Goal: Ask a question

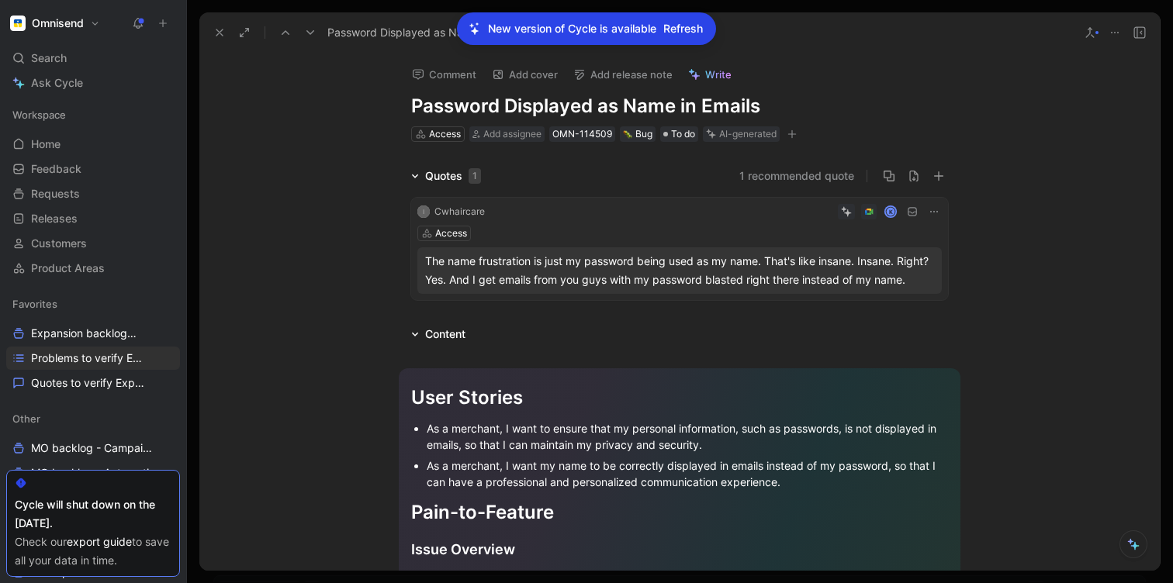
click at [299, 88] on div "Comment Add cover Add release note Write Password Displayed as Name in Emails A…" at bounding box center [679, 312] width 960 height 518
click at [679, 30] on span "Refresh" at bounding box center [683, 28] width 40 height 19
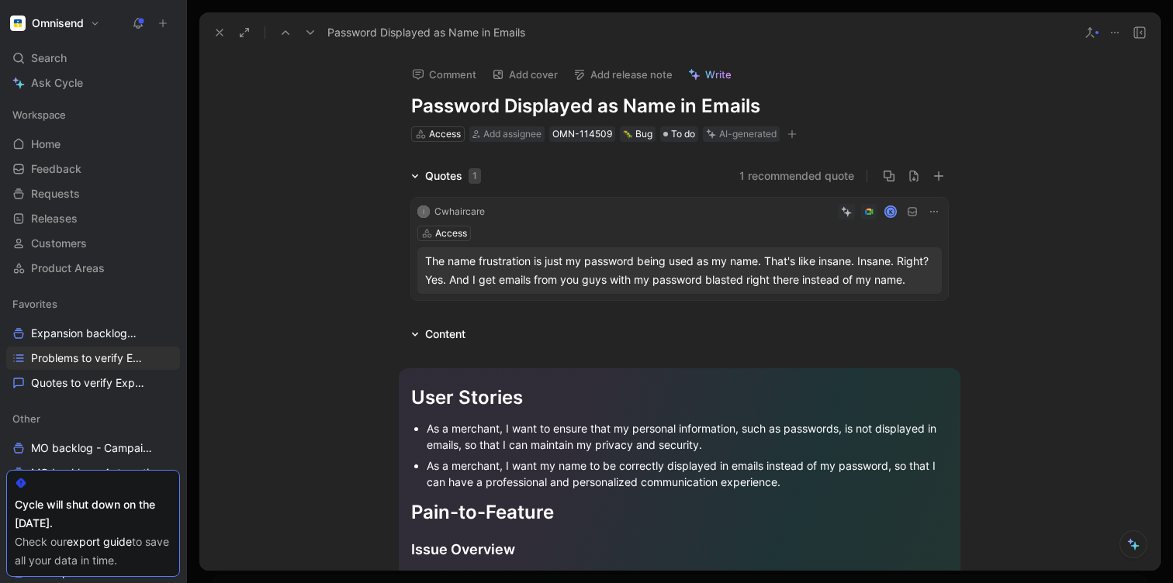
click at [717, 74] on span "Write" at bounding box center [718, 74] width 26 height 14
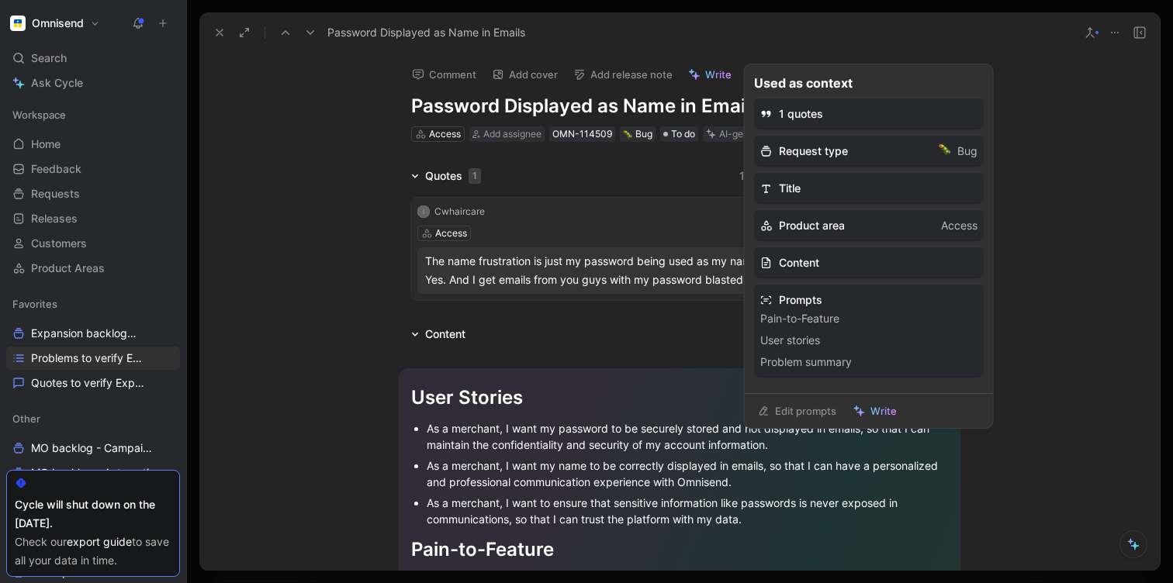
click at [707, 59] on div "Comment Add cover Add release note Write" at bounding box center [676, 70] width 543 height 32
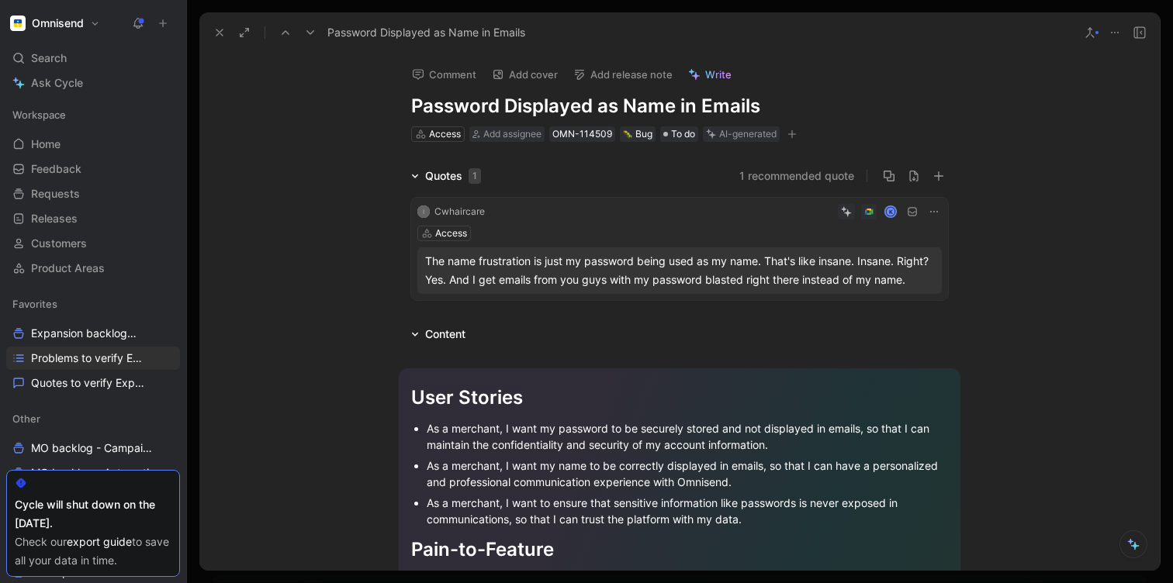
click at [711, 70] on span "Write" at bounding box center [718, 74] width 26 height 14
click at [847, 209] on icon at bounding box center [847, 212] width 7 height 7
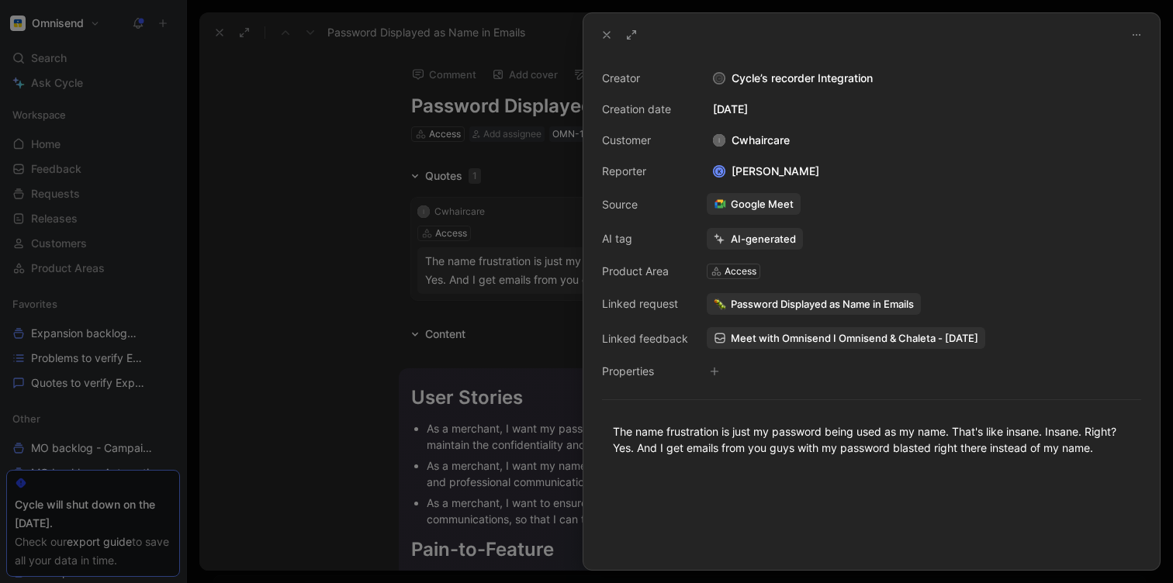
click at [1135, 33] on icon at bounding box center [1136, 35] width 12 height 12
drag, startPoint x: 607, startPoint y: 31, endPoint x: 614, endPoint y: 41, distance: 12.3
click at [608, 31] on icon at bounding box center [606, 35] width 12 height 12
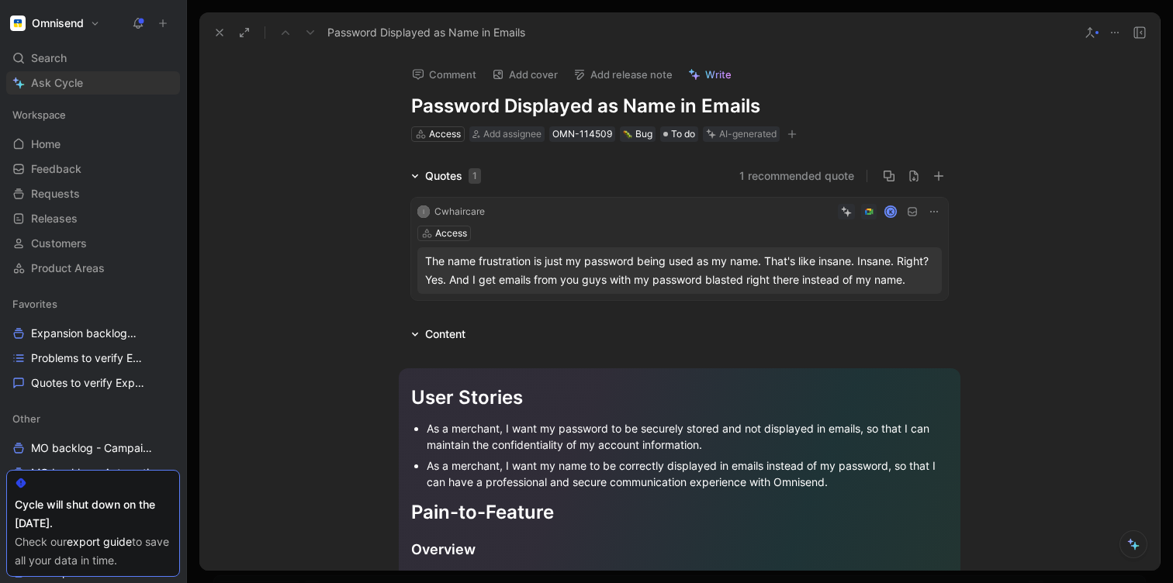
click at [59, 88] on span "Ask Cycle" at bounding box center [57, 83] width 52 height 19
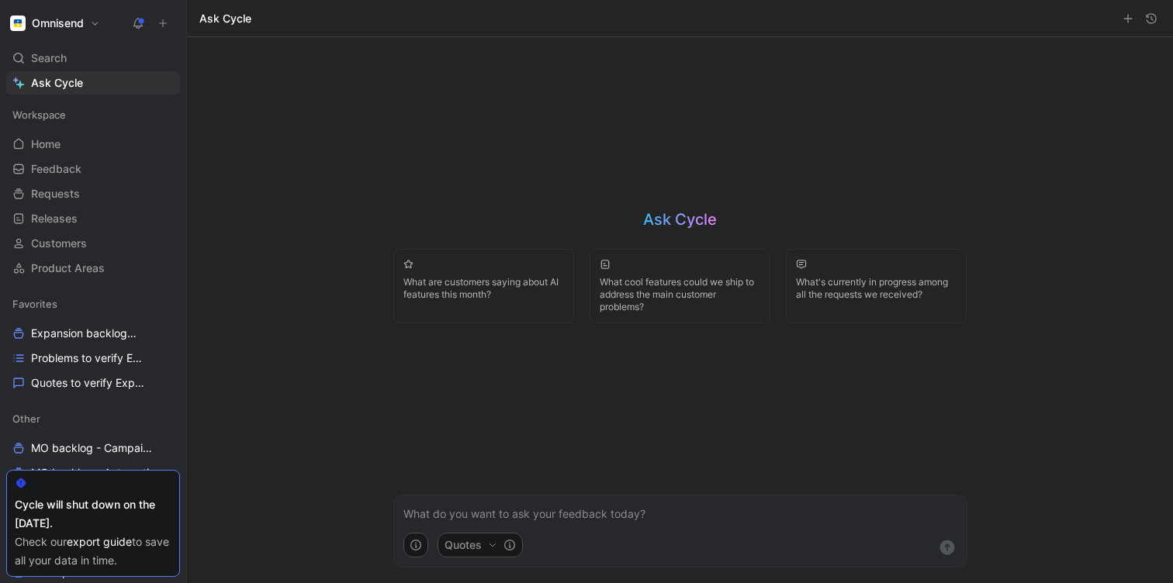
drag, startPoint x: 223, startPoint y: 127, endPoint x: 180, endPoint y: 134, distance: 44.0
click at [212, 132] on div "Ask Cycle What are customers saying about AI features this month? What cool fea…" at bounding box center [680, 310] width 986 height 546
click at [22, 80] on icon at bounding box center [18, 83] width 12 height 12
click at [1131, 20] on icon "button" at bounding box center [1128, 18] width 12 height 12
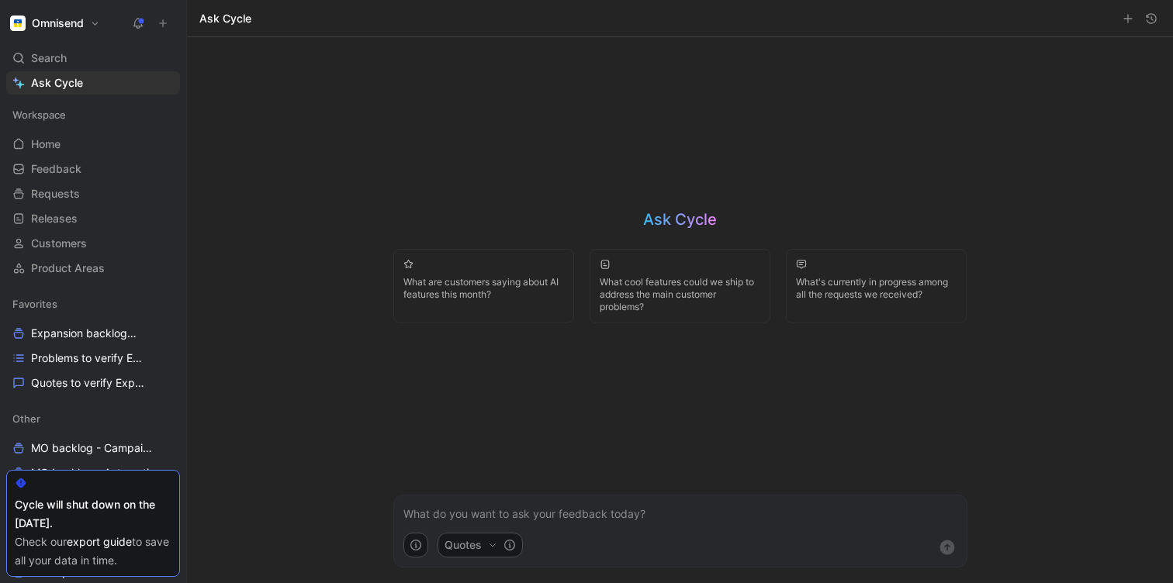
click at [1125, 16] on icon "button" at bounding box center [1128, 18] width 12 height 12
click at [1154, 18] on icon "button" at bounding box center [1151, 18] width 12 height 12
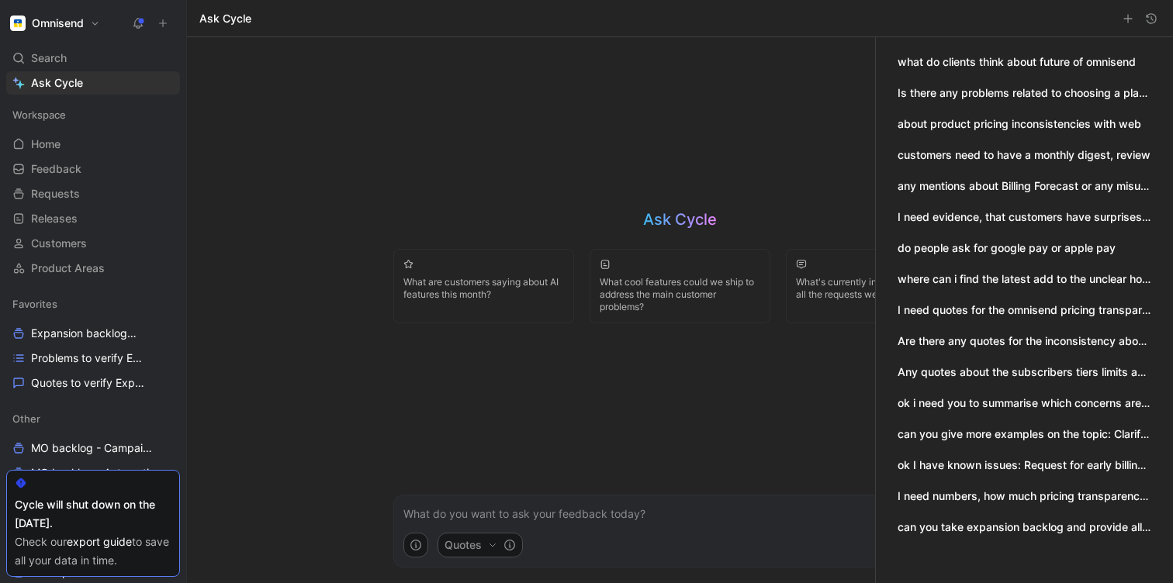
click at [951, 94] on button "Is there any problems related to choosing a plan, picking the right one, not ov…" at bounding box center [1024, 93] width 254 height 17
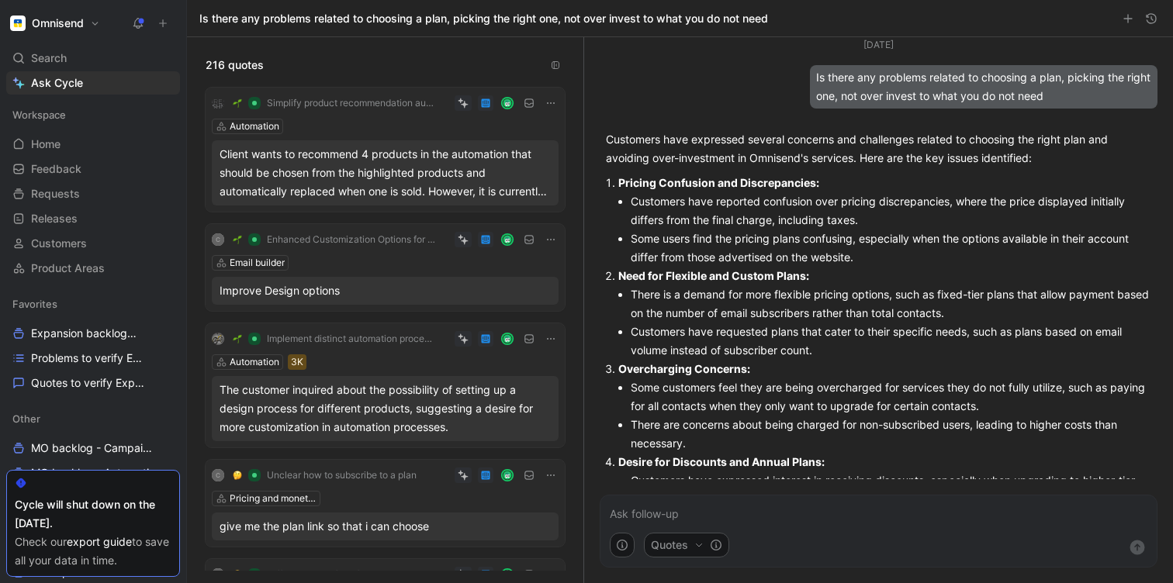
click at [1157, 17] on button "button" at bounding box center [1151, 18] width 19 height 19
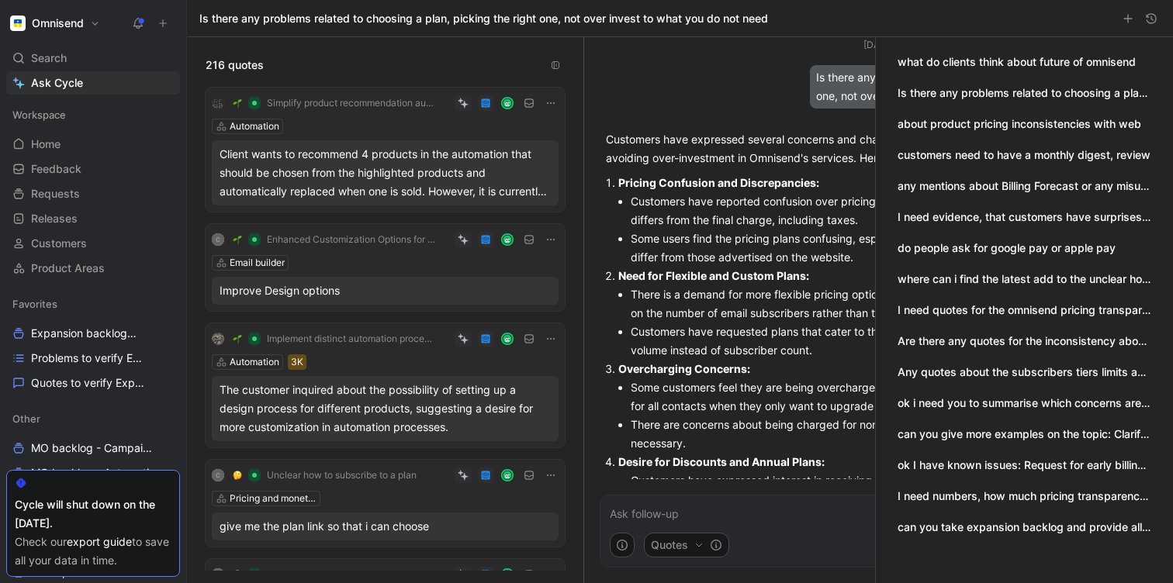
click at [652, 91] on div at bounding box center [680, 310] width 986 height 546
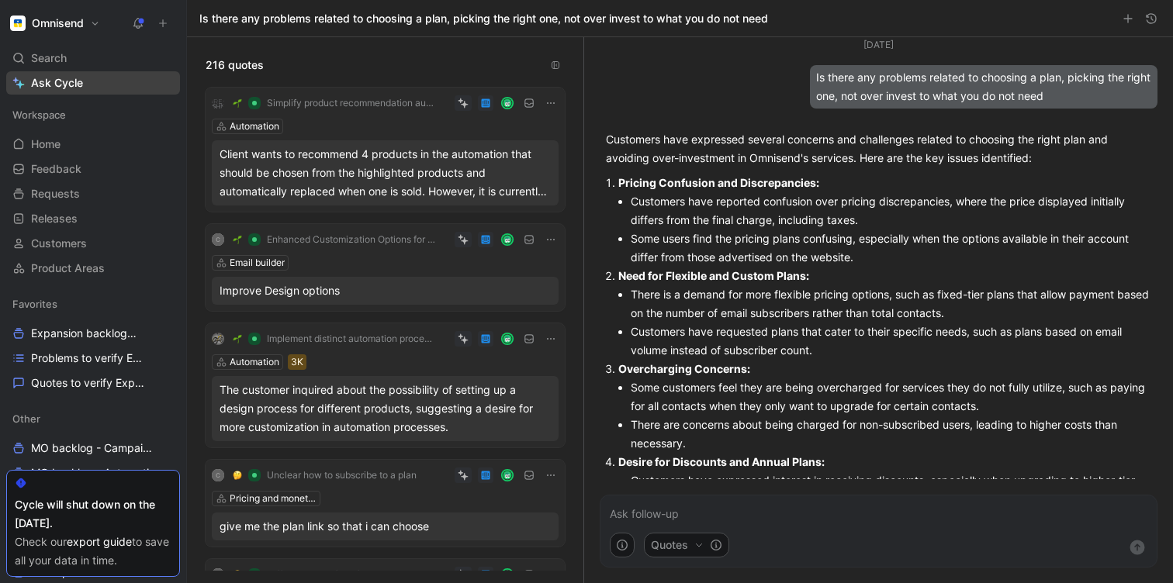
click at [68, 85] on span "Ask Cycle" at bounding box center [57, 83] width 52 height 19
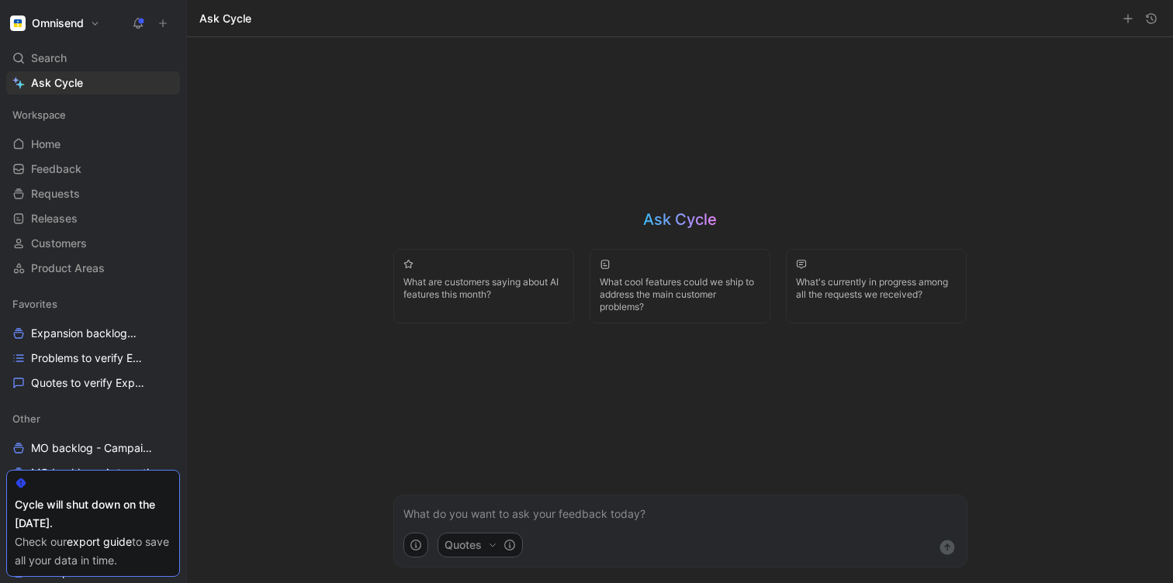
click at [496, 545] on icon "button" at bounding box center [492, 545] width 9 height 9
drag, startPoint x: 423, startPoint y: 548, endPoint x: 417, endPoint y: 554, distance: 8.8
click at [423, 548] on html "Omnisend Search ⌘ K Ask Cycle Workspace Home G then H Feedback G then F Request…" at bounding box center [586, 291] width 1173 height 583
click at [419, 542] on use "button" at bounding box center [415, 545] width 11 height 11
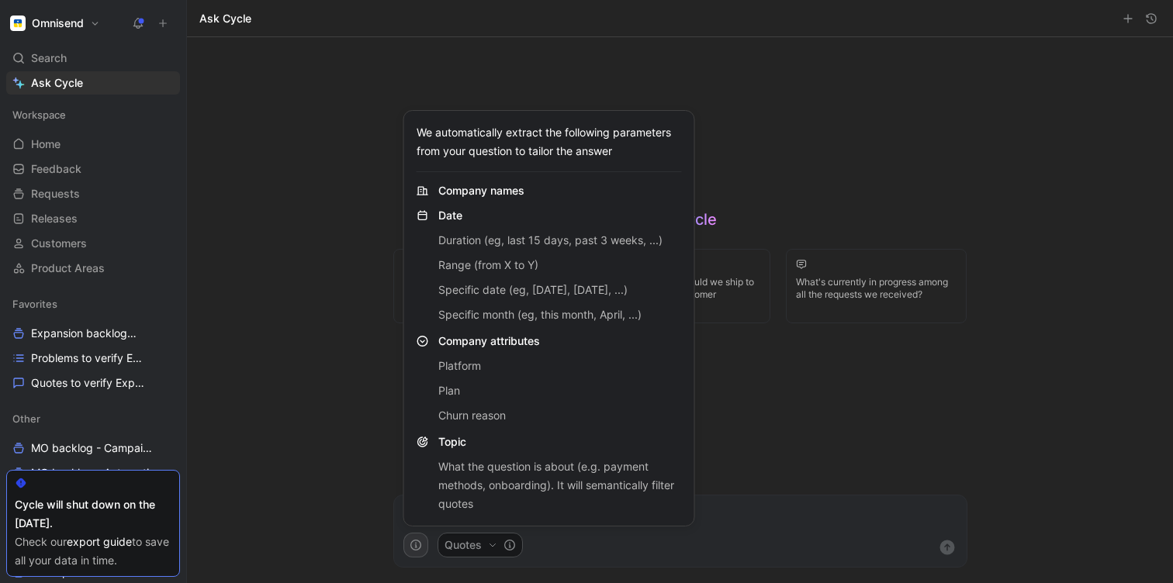
click at [298, 451] on html "Omnisend Search ⌘ K Ask Cycle Workspace Home G then H Feedback G then F Request…" at bounding box center [586, 291] width 1173 height 583
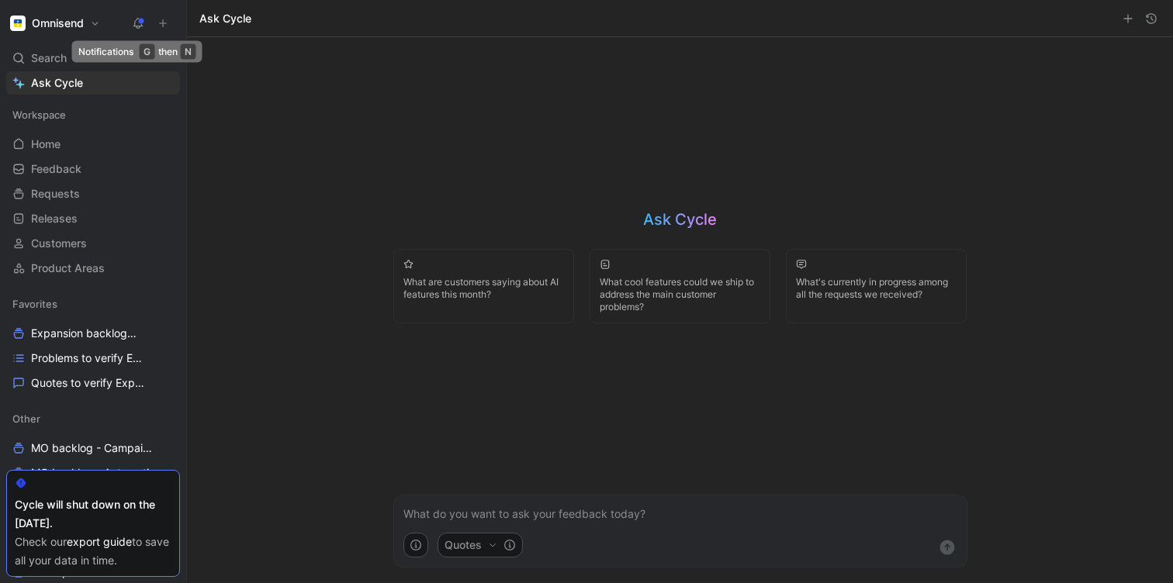
click at [138, 24] on icon at bounding box center [138, 23] width 12 height 12
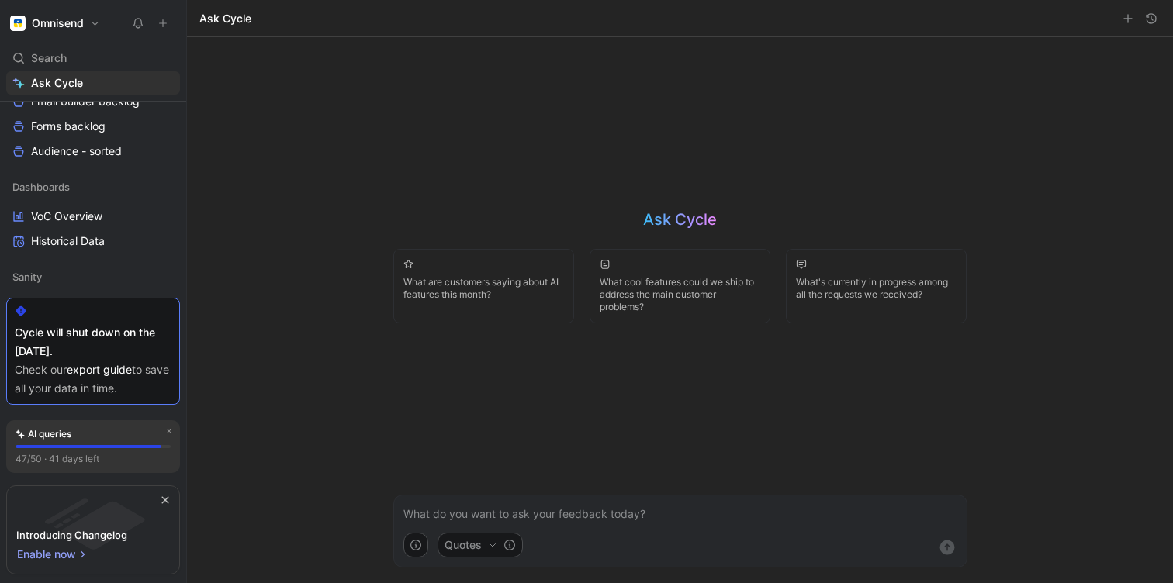
scroll to position [841, 0]
